Goal: Information Seeking & Learning: Learn about a topic

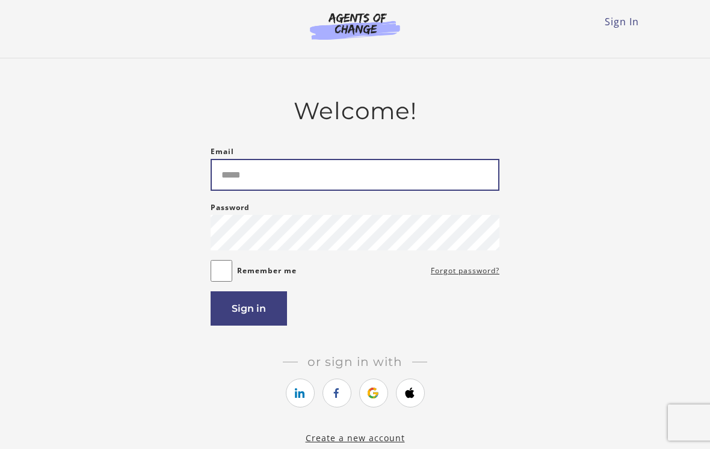
type input "**********"
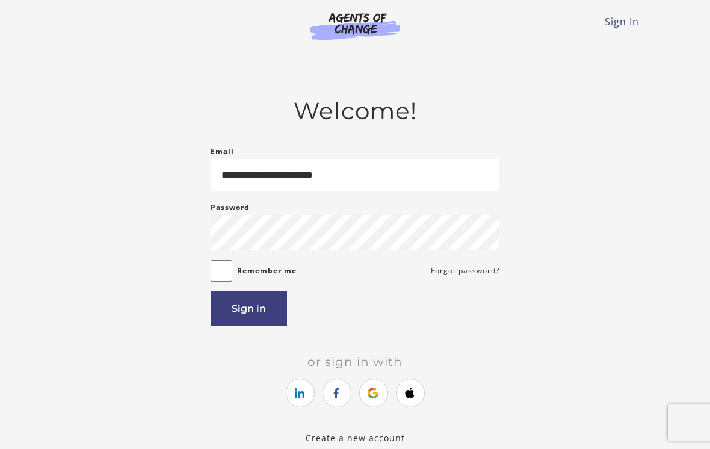
click at [269, 314] on button "Sign in" at bounding box center [248, 308] width 76 height 34
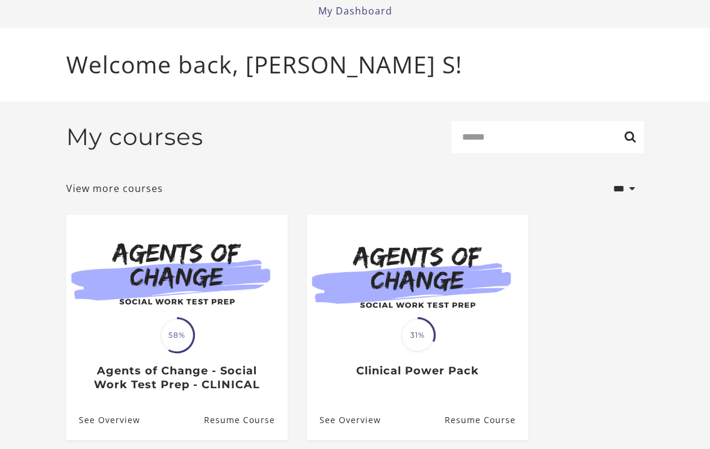
scroll to position [73, 0]
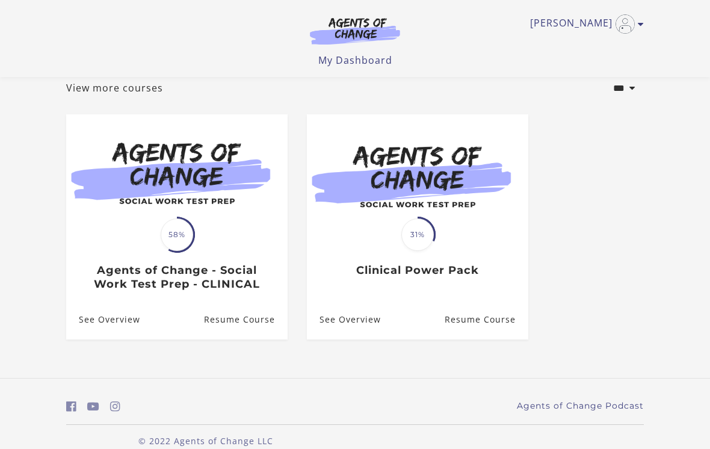
click at [213, 247] on div "Translation missing: en.liquid.partials.dashboard_course_card.progress_descript…" at bounding box center [176, 263] width 221 height 56
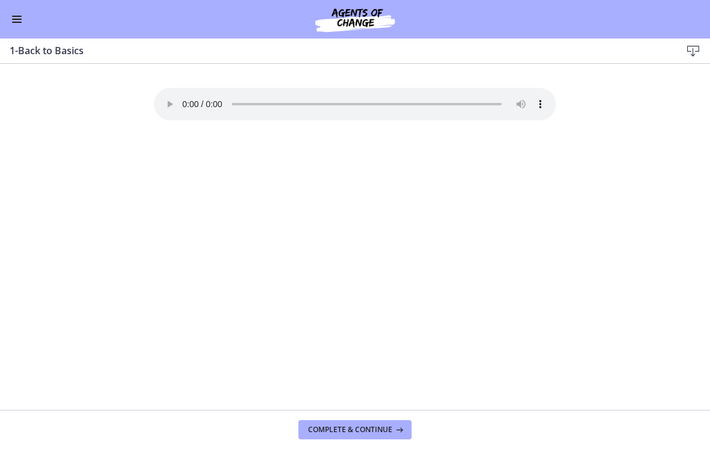
click at [386, 423] on button "Complete & continue" at bounding box center [354, 429] width 113 height 19
click at [16, 18] on button "Enable menu" at bounding box center [17, 19] width 14 height 14
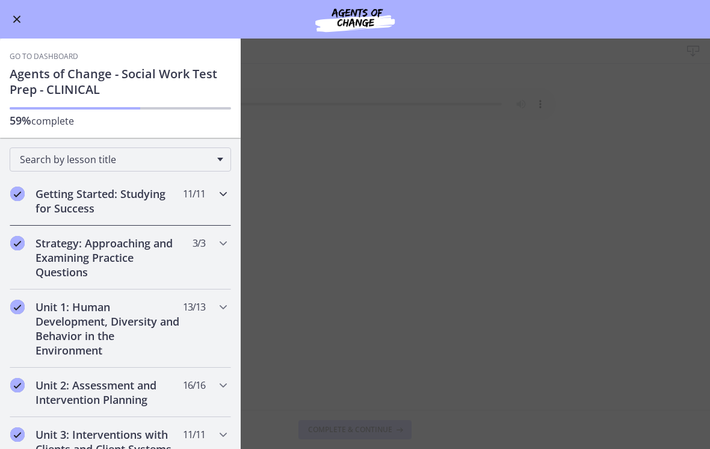
click at [185, 210] on div "Getting Started: Studying for Success 11 / 11 Completed" at bounding box center [120, 200] width 221 height 49
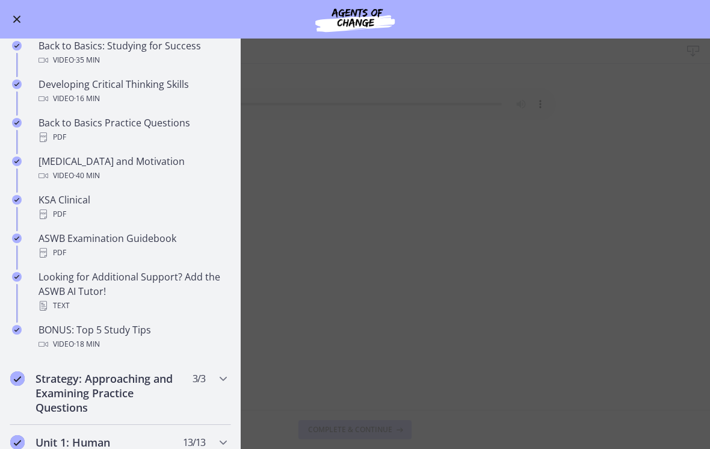
scroll to position [346, 0]
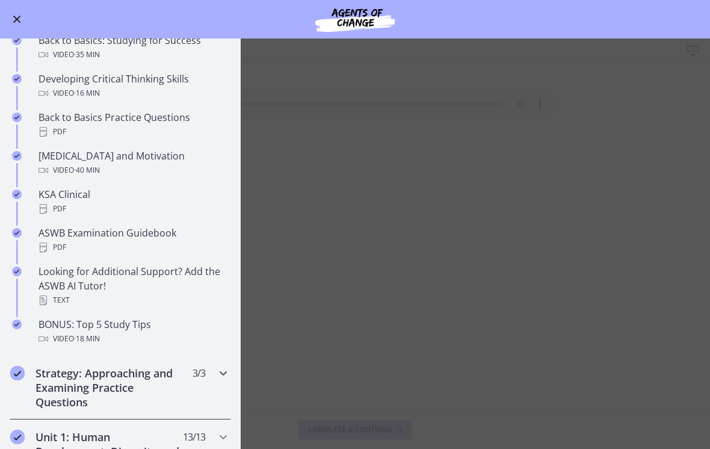
click at [225, 372] on icon "Chapters" at bounding box center [223, 373] width 14 height 14
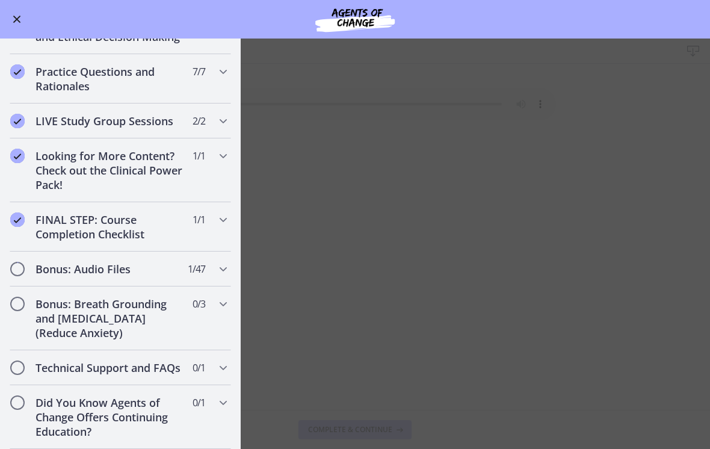
scroll to position [615, 0]
click at [34, 17] on div "Go to Dashboard" at bounding box center [355, 19] width 710 height 38
click at [14, 17] on span "Enable menu" at bounding box center [17, 20] width 8 height 8
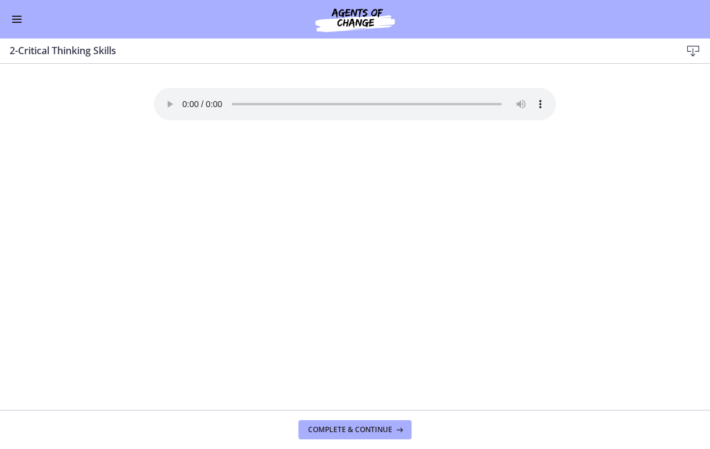
click at [20, 22] on span "Enable menu" at bounding box center [17, 22] width 10 height 1
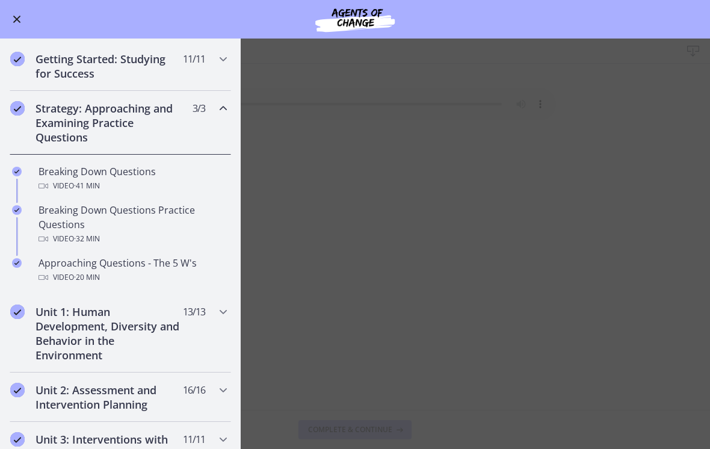
scroll to position [134, 0]
click at [477, 174] on main "2-Critical Thinking Skills Download Enable fullscreen Your browser doesn't supp…" at bounding box center [355, 243] width 710 height 410
click at [479, 84] on main "2-Critical Thinking Skills Download Enable fullscreen Your browser doesn't supp…" at bounding box center [355, 243] width 710 height 410
click at [492, 72] on main "2-Critical Thinking Skills Download Enable fullscreen Your browser doesn't supp…" at bounding box center [355, 243] width 710 height 410
click at [217, 69] on div "Getting Started: Studying for Success 11 / 11 Completed" at bounding box center [120, 66] width 221 height 49
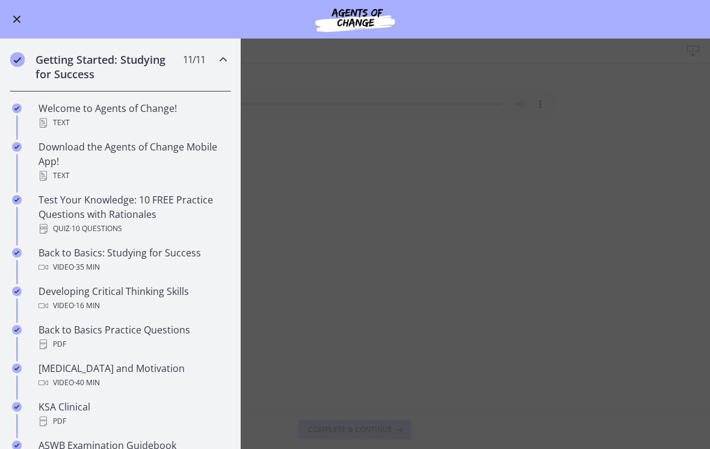
click at [228, 59] on icon "Chapters" at bounding box center [223, 59] width 14 height 14
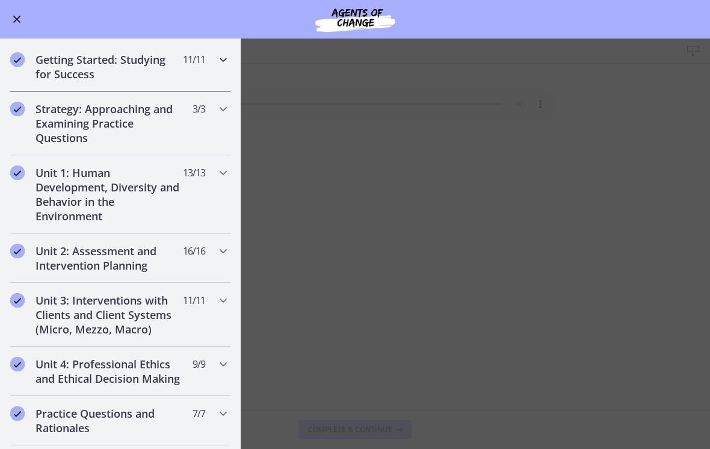
click at [225, 63] on icon "Chapters" at bounding box center [223, 59] width 14 height 14
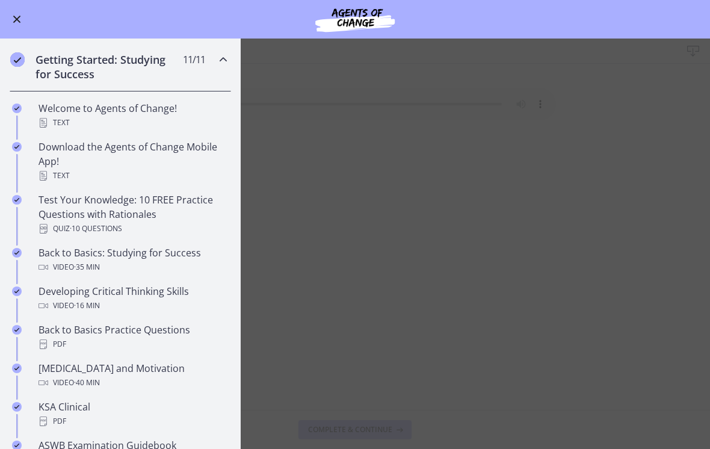
click at [175, 301] on div "Video · 16 min" at bounding box center [132, 305] width 188 height 14
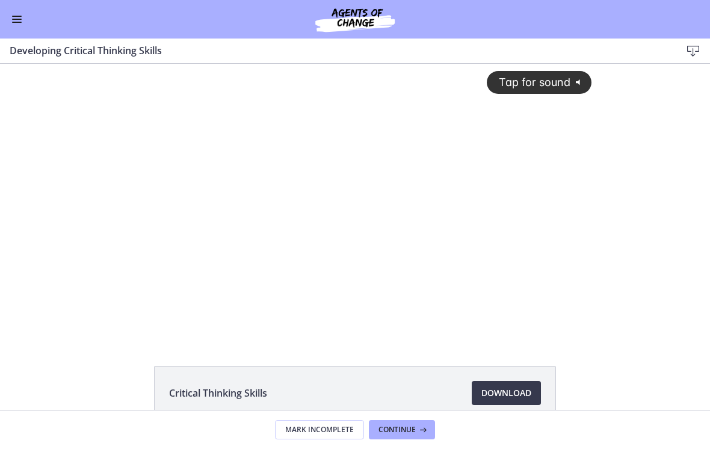
click at [570, 77] on icon "@keyframes VOLUME_SMALL_WAVE_FLASH { 0% { opacity: 0; } 33% { opacity: 1; } 66%…" at bounding box center [580, 82] width 20 height 20
click at [431, 213] on div at bounding box center [355, 201] width 488 height 274
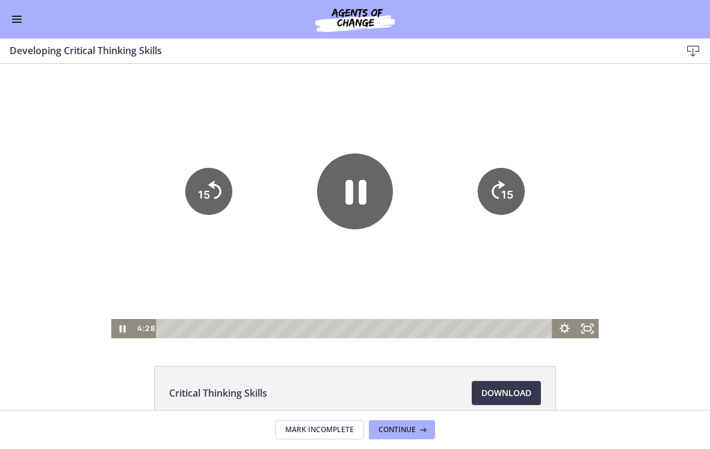
click at [358, 195] on icon "Pause" at bounding box center [355, 191] width 76 height 76
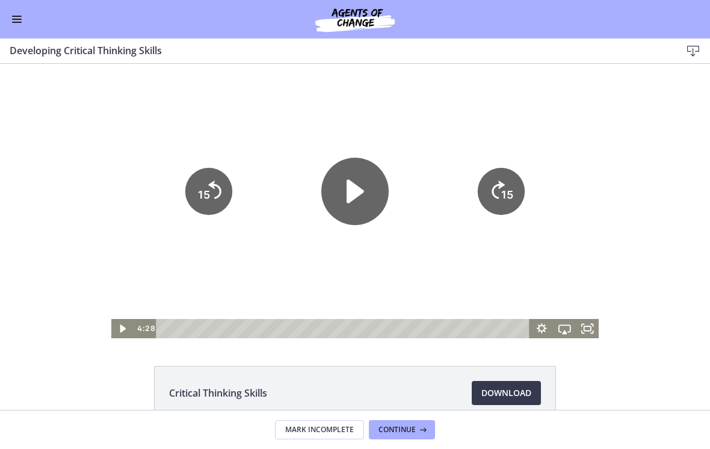
click at [364, 218] on icon "Play Video" at bounding box center [354, 191] width 67 height 67
click at [28, 17] on div "Go to Dashboard" at bounding box center [355, 19] width 710 height 38
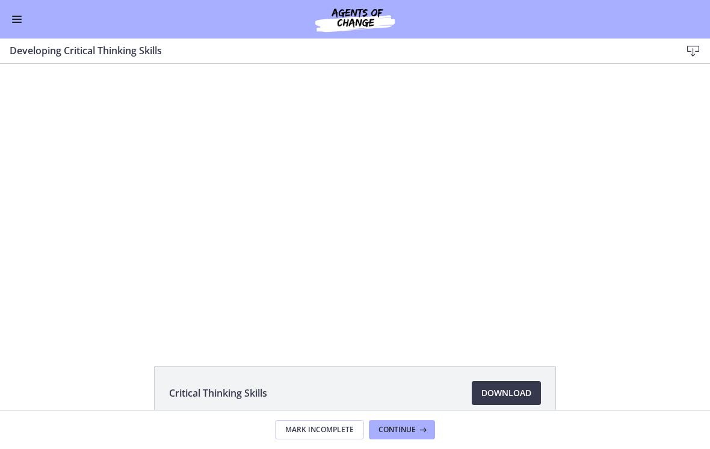
click at [25, 12] on div "Go to Dashboard" at bounding box center [355, 19] width 710 height 38
click at [482, 186] on div at bounding box center [355, 201] width 488 height 274
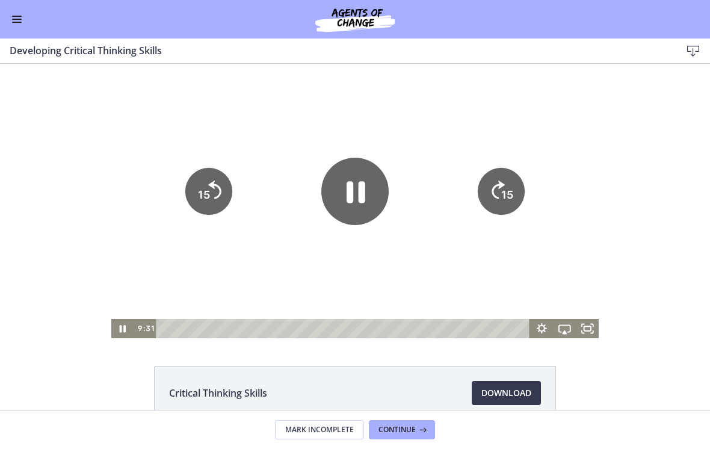
click at [358, 194] on icon "Pause" at bounding box center [354, 191] width 67 height 67
click at [387, 201] on icon "Play Video" at bounding box center [354, 191] width 67 height 67
click at [30, 28] on div "Go to Dashboard" at bounding box center [355, 19] width 710 height 38
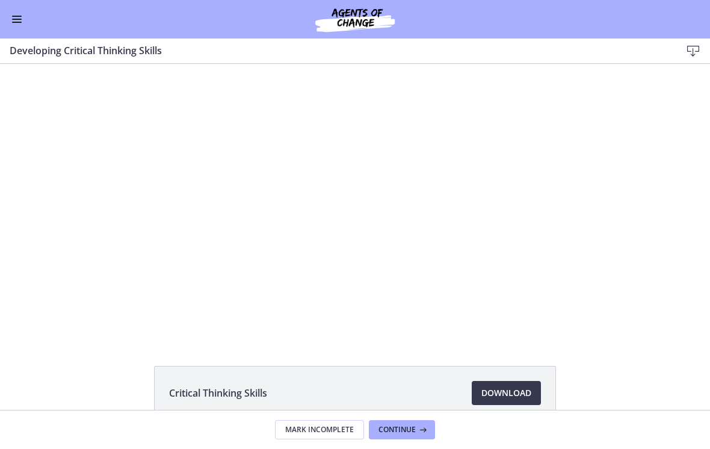
click at [17, 21] on button "Enable menu" at bounding box center [17, 19] width 14 height 14
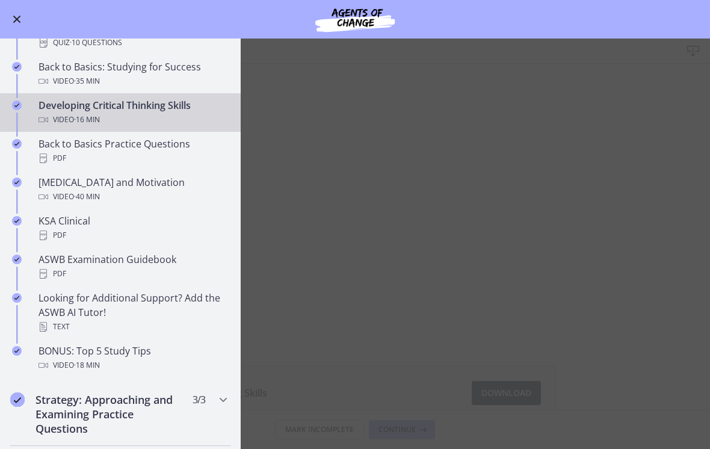
scroll to position [318, 0]
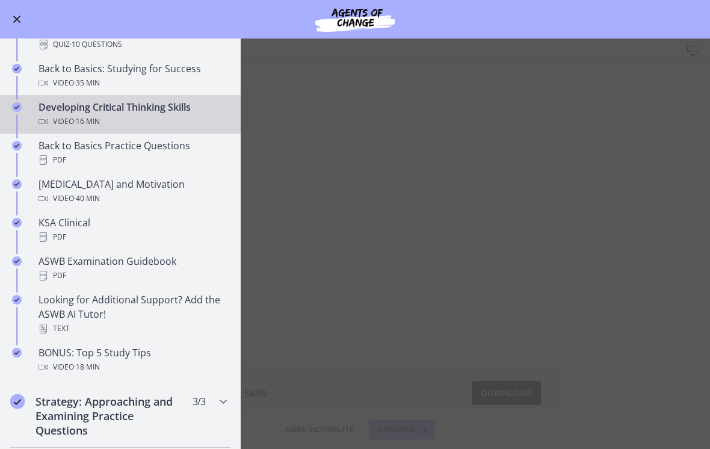
click at [188, 157] on div "PDF" at bounding box center [132, 160] width 188 height 14
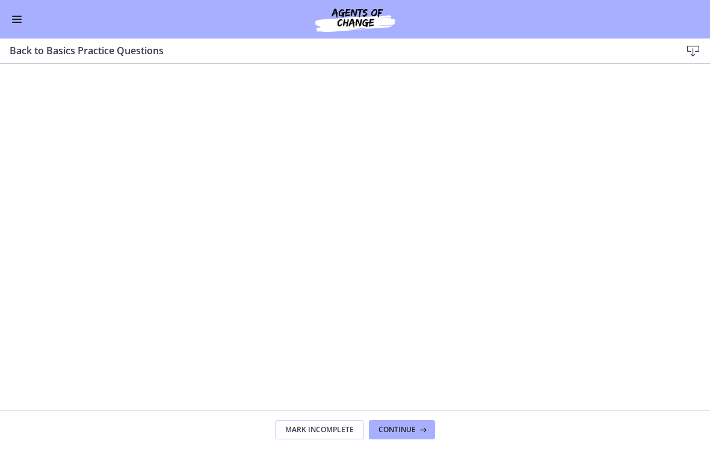
click at [396, 432] on span "Continue" at bounding box center [396, 430] width 37 height 10
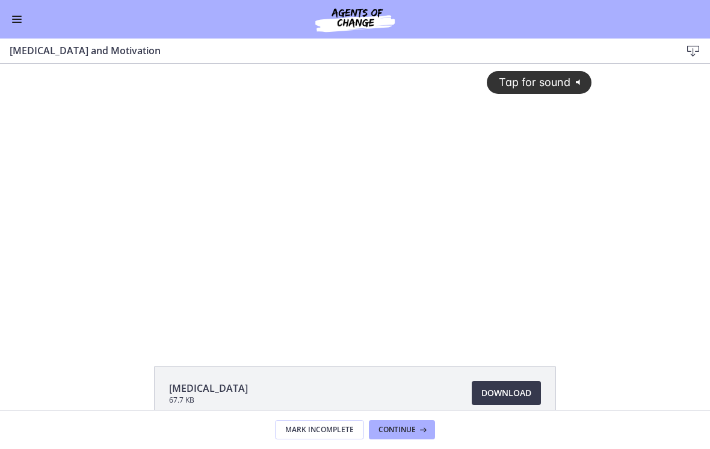
click at [405, 426] on span "Continue" at bounding box center [396, 430] width 37 height 10
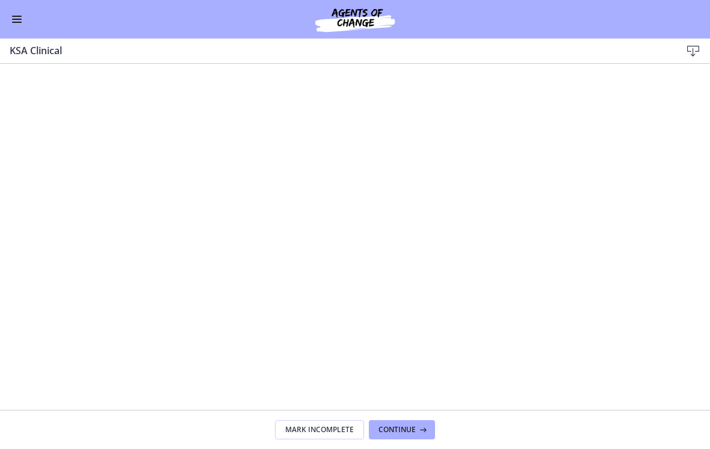
click at [22, 21] on button "Enable menu" at bounding box center [17, 19] width 14 height 14
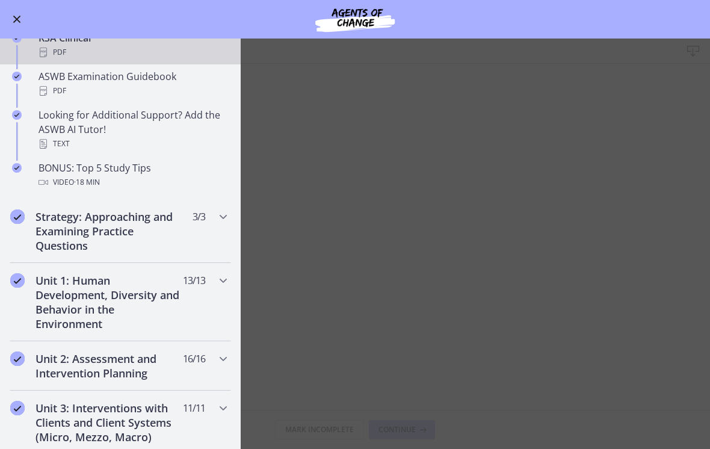
scroll to position [491, 0]
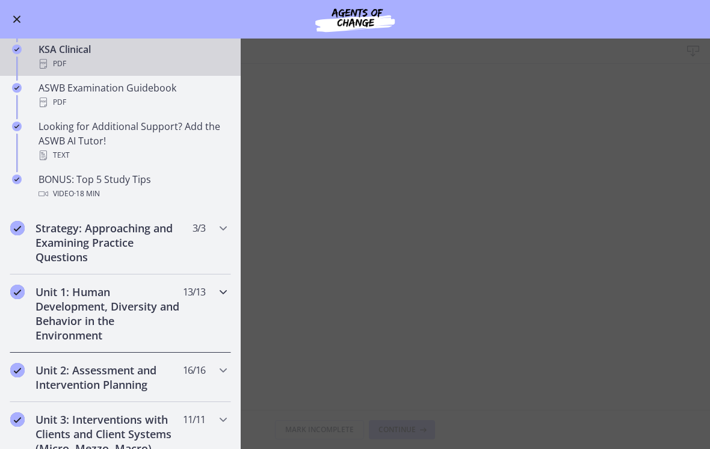
click at [70, 317] on h2 "Unit 1: Human Development, Diversity and Behavior in the Environment" at bounding box center [108, 313] width 147 height 58
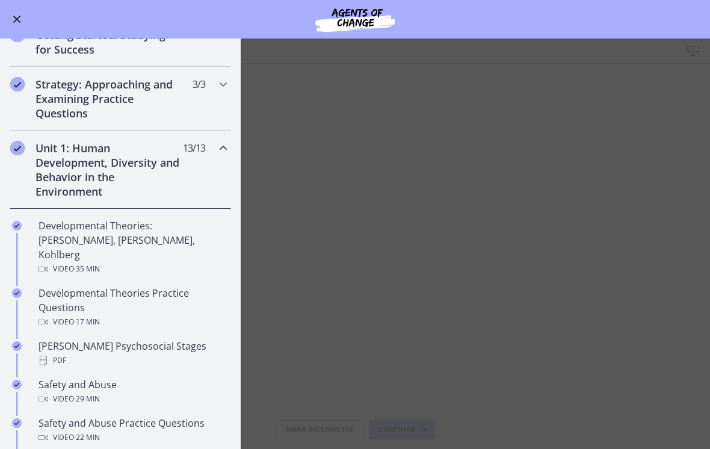
scroll to position [158, 0]
click at [44, 339] on div "Erikson's Psychosocial Stages PDF" at bounding box center [132, 353] width 188 height 29
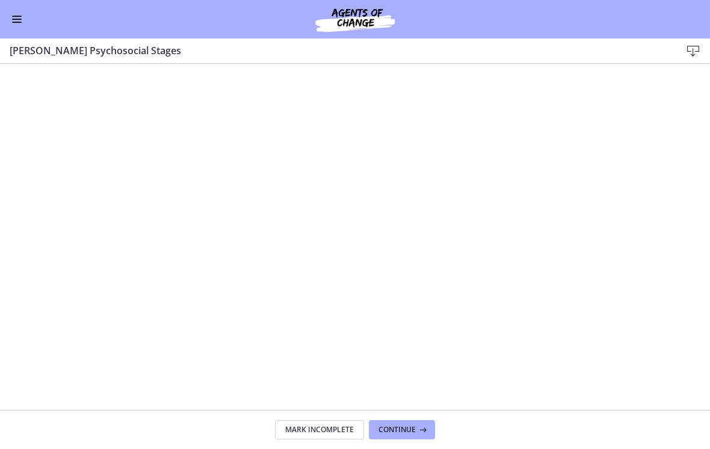
click at [6, 27] on div "Go to Dashboard" at bounding box center [355, 19] width 710 height 38
click at [7, 25] on div "Go to Dashboard" at bounding box center [355, 19] width 710 height 38
click at [10, 21] on button "Enable menu" at bounding box center [17, 19] width 14 height 14
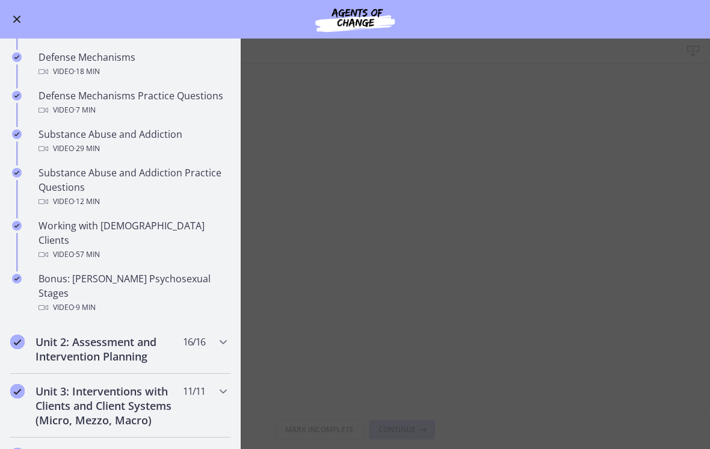
scroll to position [655, 0]
click at [47, 247] on div "Video · 57 min" at bounding box center [132, 254] width 188 height 14
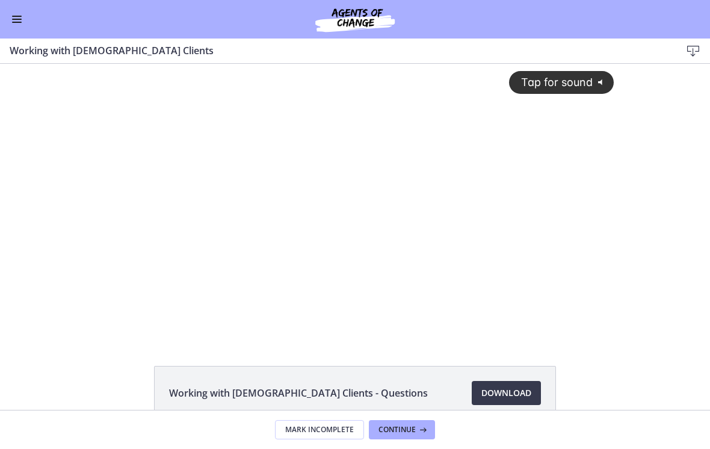
click at [19, 24] on button "Enable menu" at bounding box center [17, 19] width 14 height 14
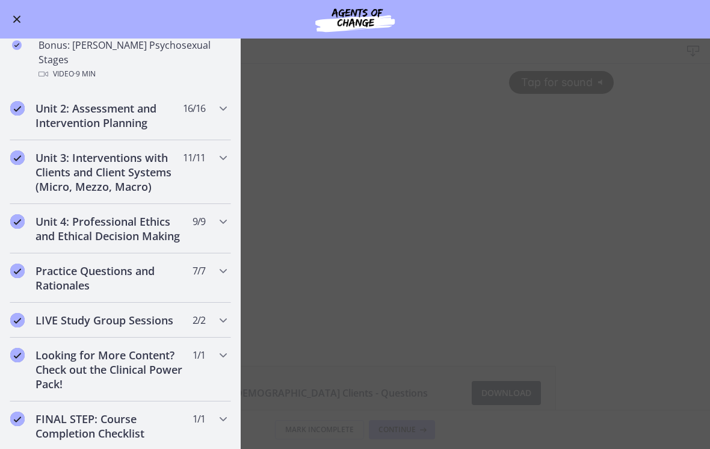
scroll to position [886, 0]
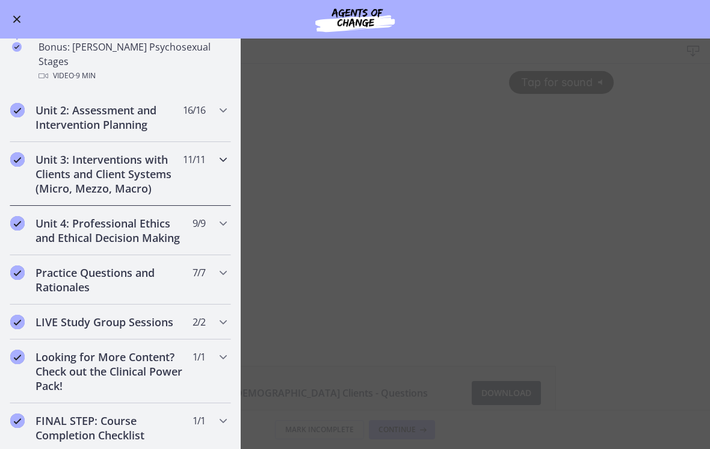
click at [57, 152] on h2 "Unit 3: Interventions with Clients and Client Systems (Micro, Mezzo, Macro)" at bounding box center [108, 173] width 147 height 43
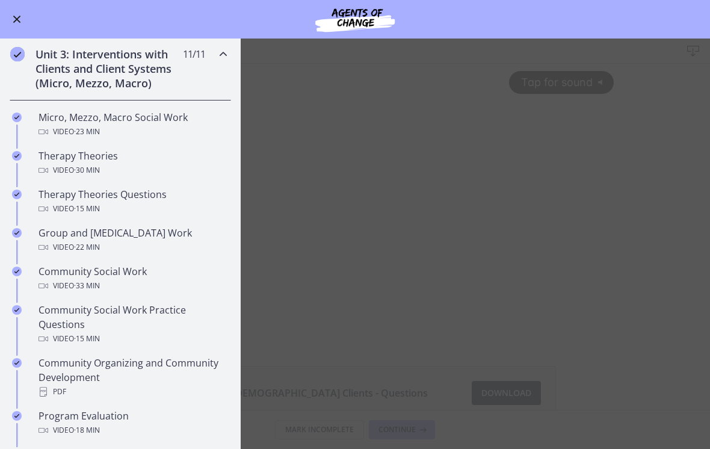
scroll to position [382, 0]
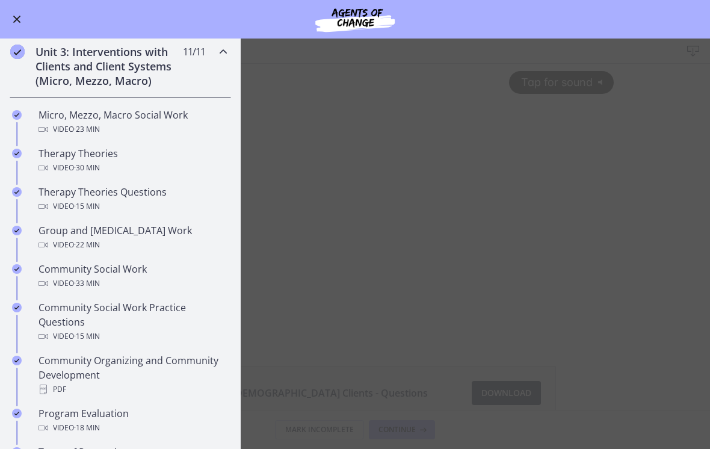
click at [49, 234] on div "Group and Family Therapy Work Video · 22 min" at bounding box center [132, 237] width 188 height 29
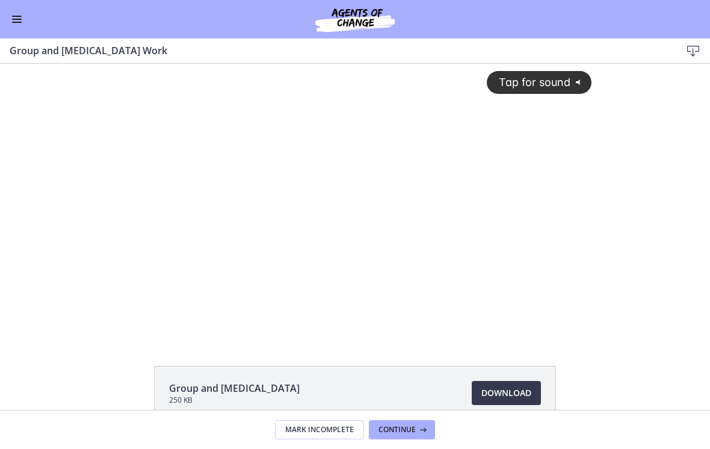
click at [508, 72] on button "Tap for sound @keyframes VOLUME_SMALL_WAVE_FLASH { 0% { opacity: 0; } 33% { opa…" at bounding box center [538, 82] width 105 height 22
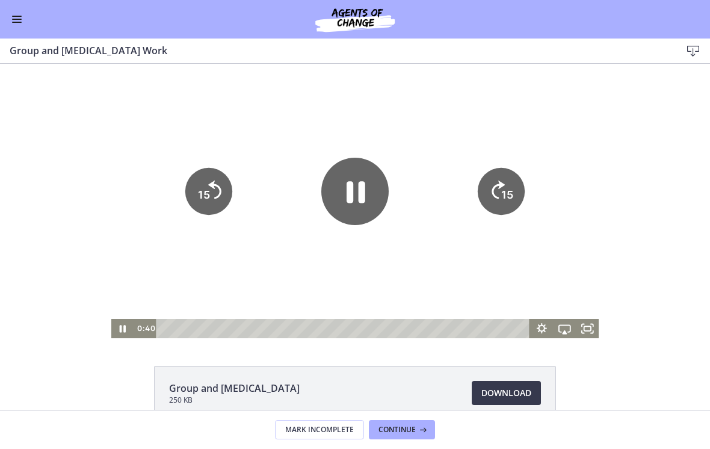
click at [503, 194] on tspan "15" at bounding box center [507, 194] width 12 height 13
click at [489, 201] on icon "15" at bounding box center [500, 191] width 47 height 47
click at [479, 188] on icon "15" at bounding box center [500, 191] width 47 height 47
click at [492, 205] on icon "15" at bounding box center [500, 191] width 53 height 53
click at [481, 174] on icon "15" at bounding box center [500, 191] width 47 height 47
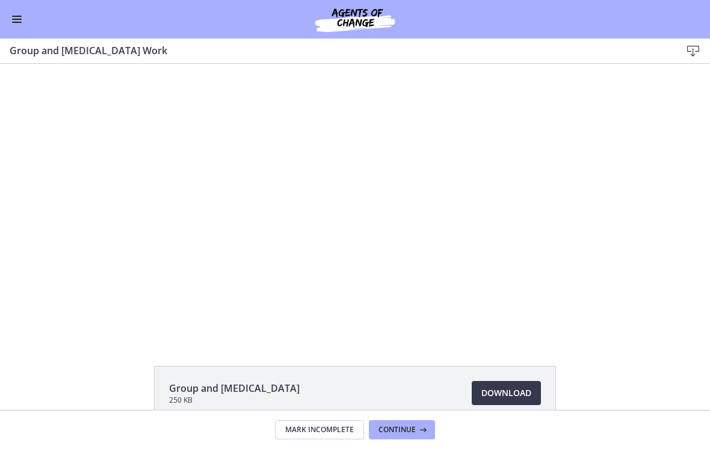
click at [528, 268] on div at bounding box center [355, 201] width 488 height 274
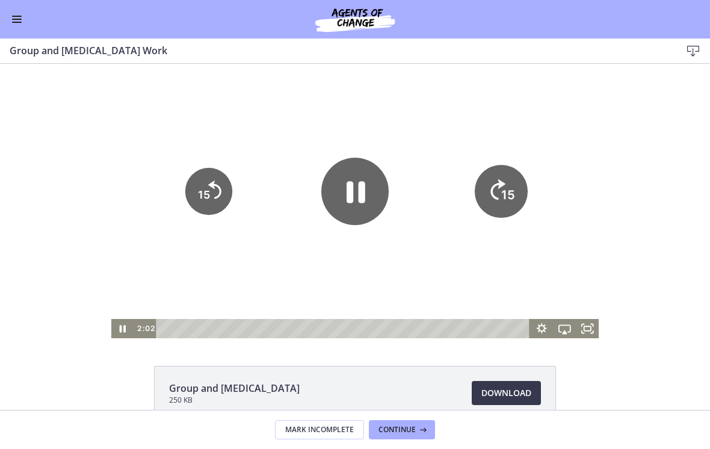
click at [501, 198] on icon "15" at bounding box center [500, 191] width 53 height 53
click at [505, 215] on button "15" at bounding box center [500, 191] width 47 height 47
click at [473, 213] on div at bounding box center [355, 201] width 488 height 274
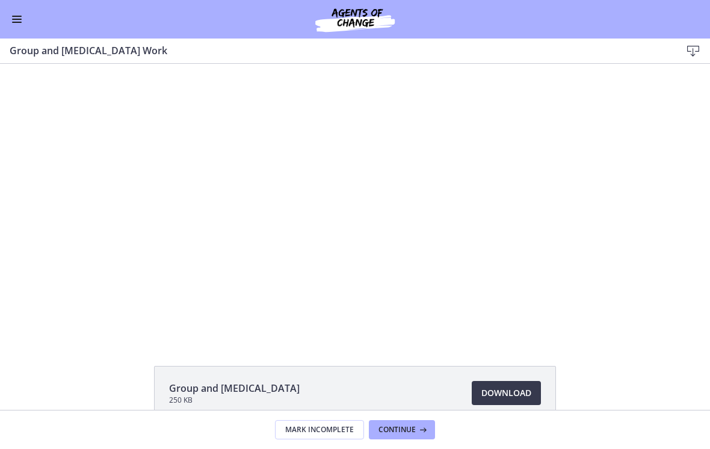
click at [449, 216] on div at bounding box center [355, 201] width 488 height 274
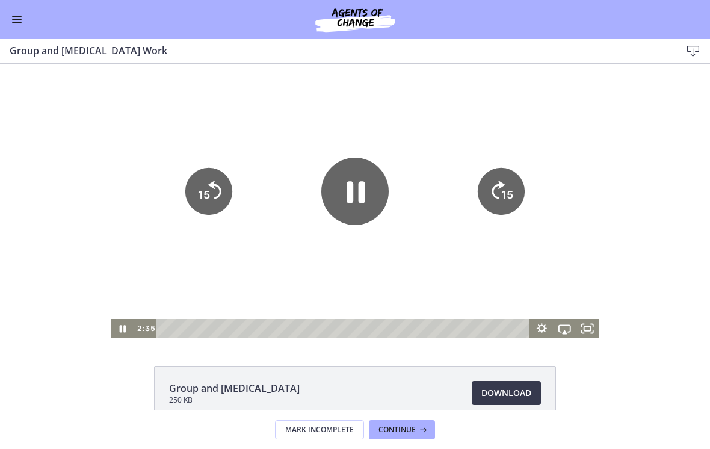
click at [465, 191] on div at bounding box center [355, 201] width 488 height 274
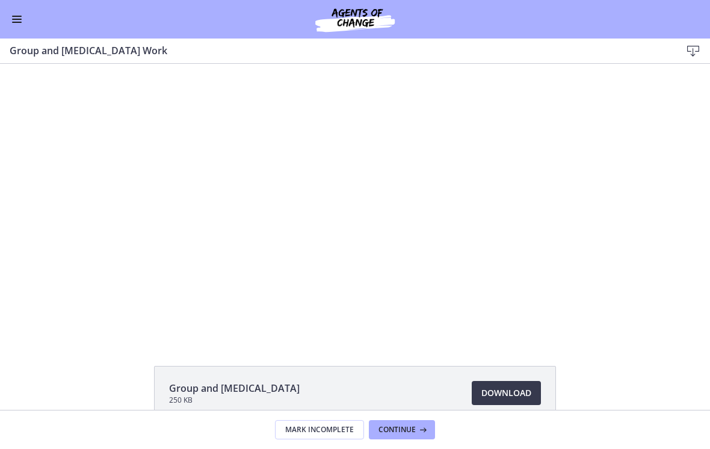
scroll to position [-1, 0]
click at [20, 19] on span "Enable menu" at bounding box center [17, 19] width 10 height 1
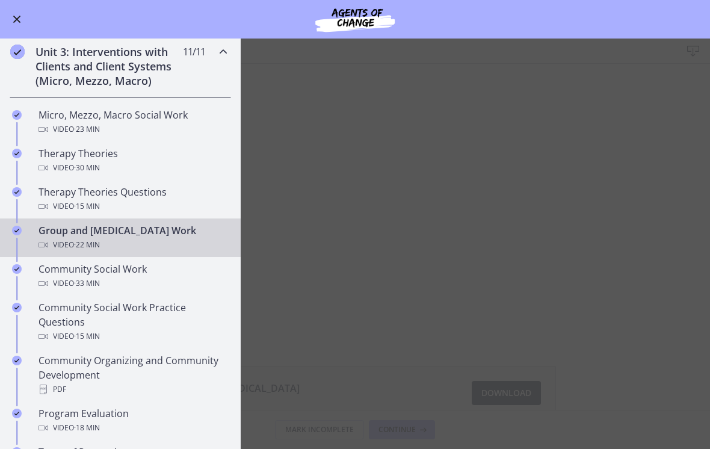
click at [51, 278] on div "Video · 33 min" at bounding box center [132, 283] width 188 height 14
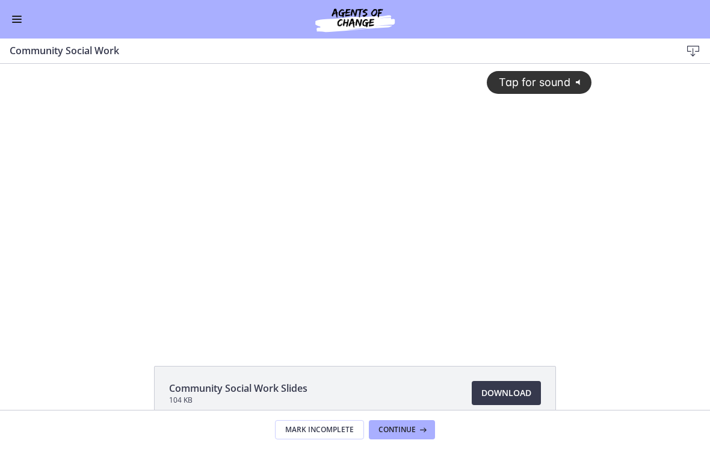
click at [129, 194] on div "Tap for sound @keyframes VOLUME_SMALL_WAVE_FLASH { 0% { opacity: 0; } 33% { opa…" at bounding box center [355, 191] width 488 height 255
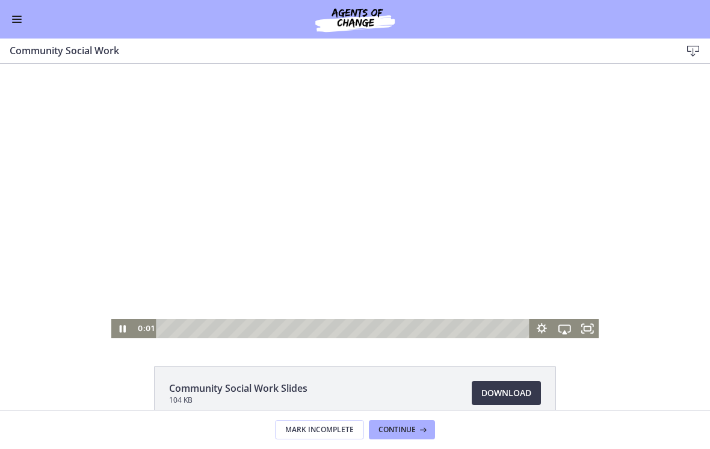
click at [239, 215] on div at bounding box center [355, 201] width 488 height 274
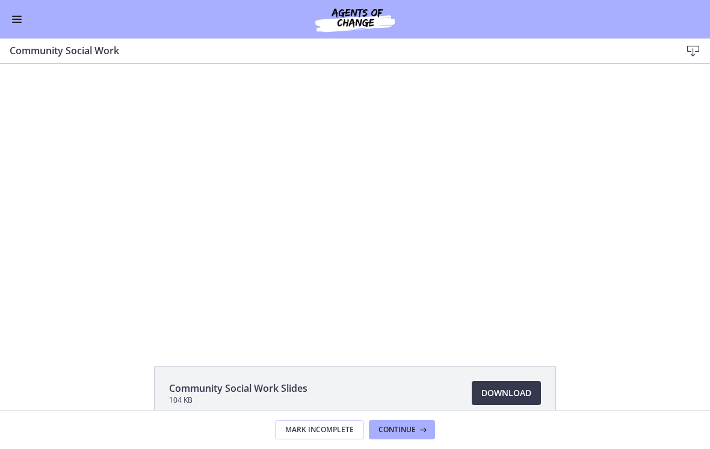
click at [364, 199] on div at bounding box center [355, 201] width 488 height 274
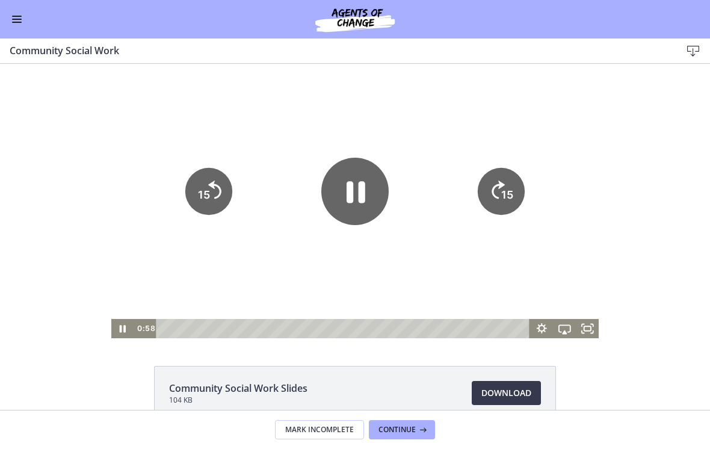
click at [498, 195] on icon "15" at bounding box center [500, 191] width 47 height 47
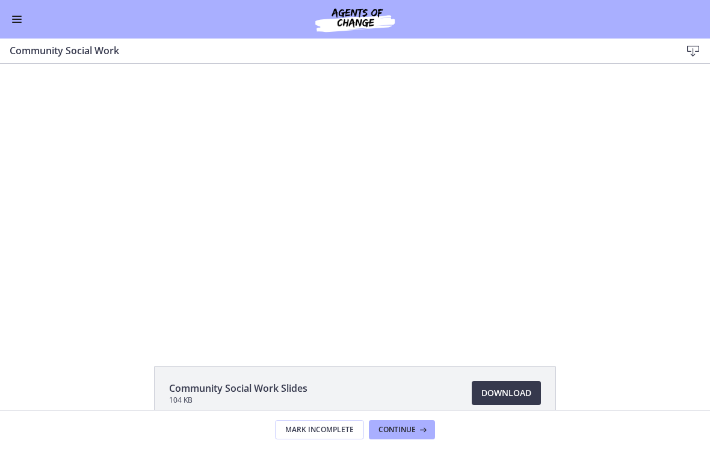
click at [406, 233] on div at bounding box center [355, 201] width 488 height 274
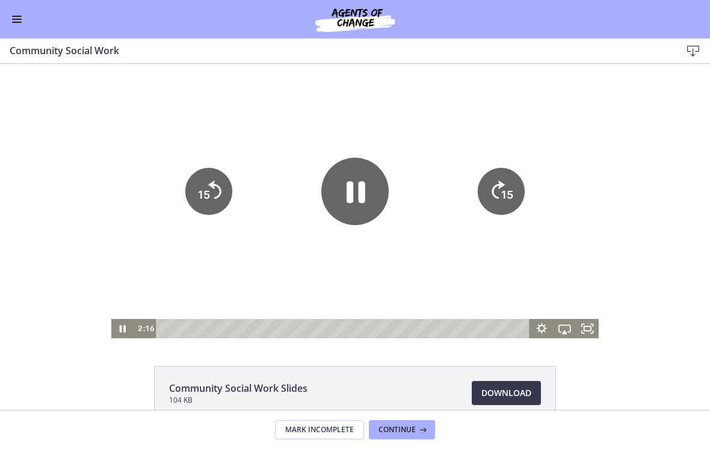
click at [367, 198] on icon "Pause" at bounding box center [354, 191] width 67 height 67
